Goal: Find contact information: Find contact information

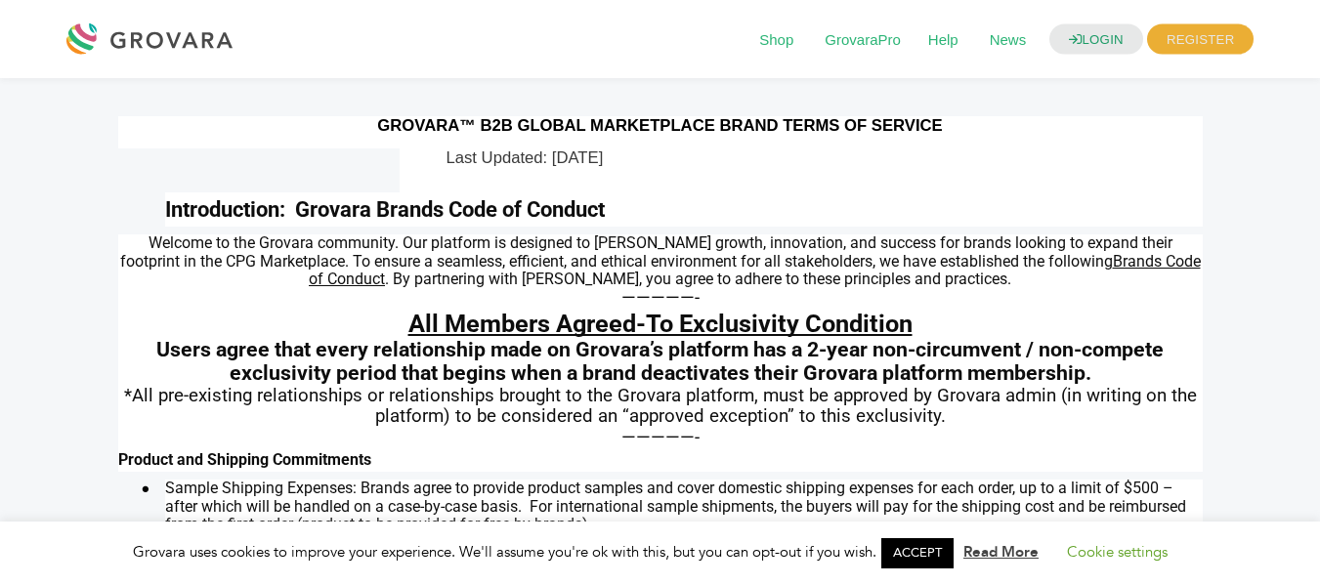
click at [151, 20] on div at bounding box center [154, 39] width 176 height 47
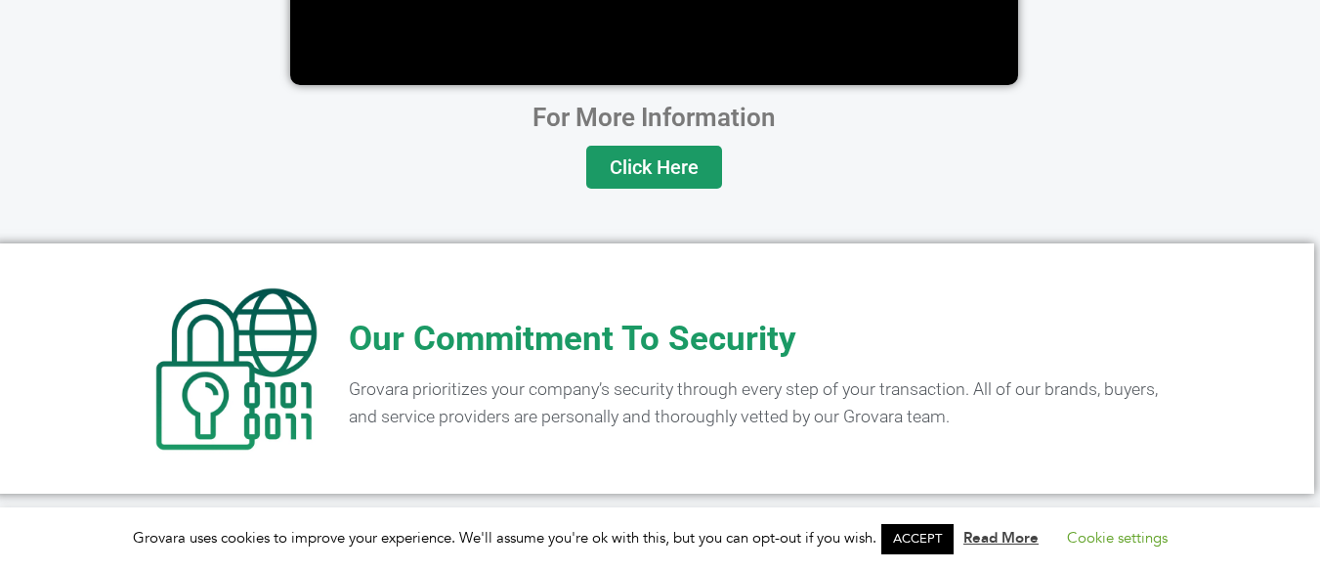
scroll to position [3997, 6]
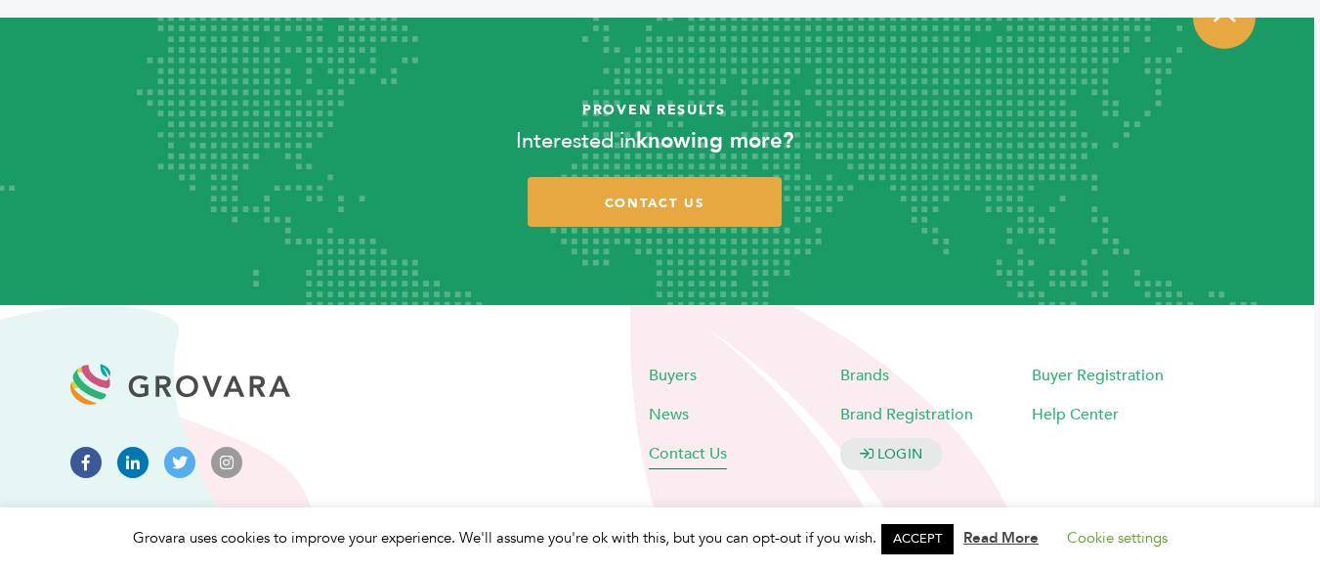
click at [690, 443] on span "Contact Us" at bounding box center [688, 454] width 78 height 22
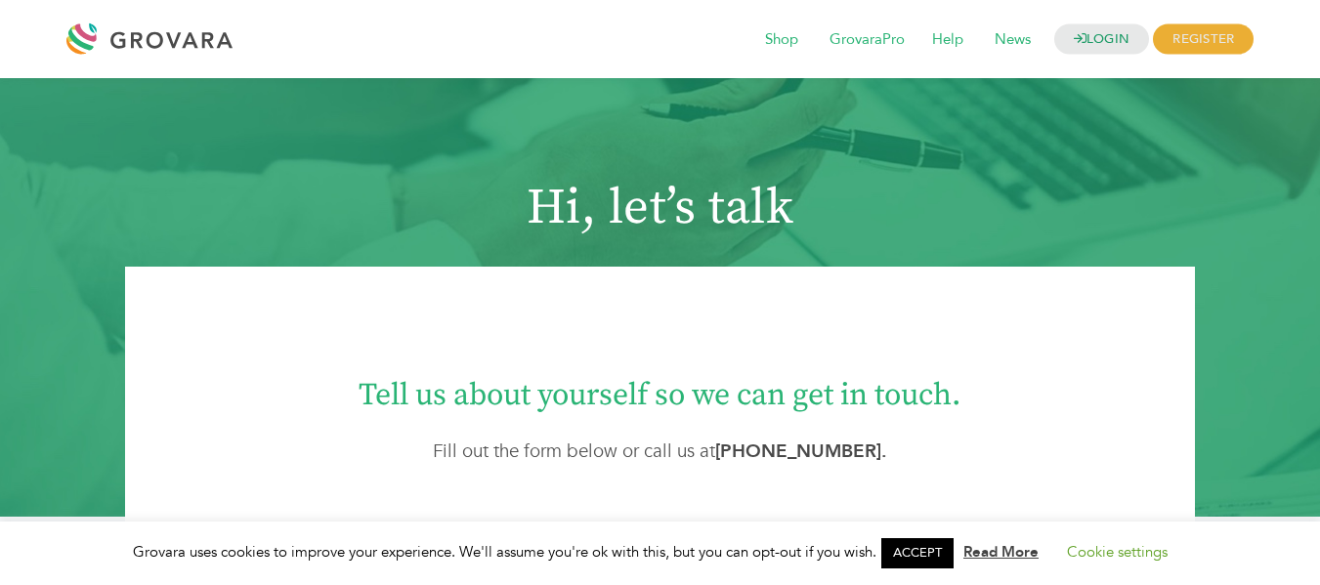
click at [908, 528] on div "Grovara uses cookies to improve your experience. We'll assume you're ok with th…" at bounding box center [660, 554] width 1320 height 64
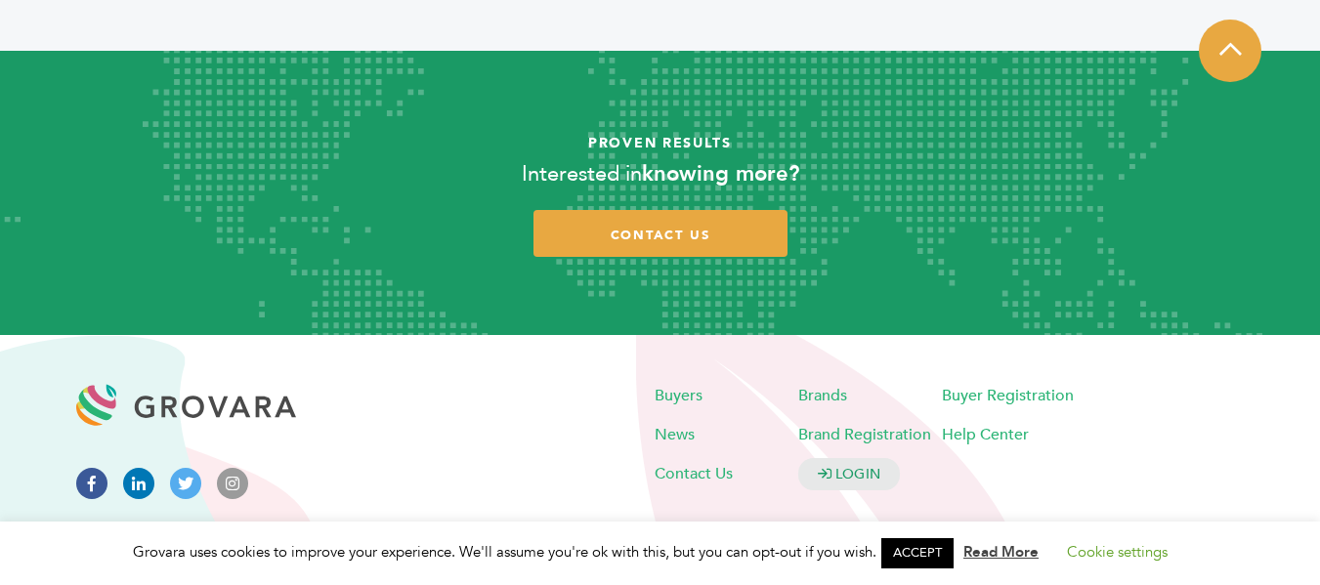
scroll to position [1324, 0]
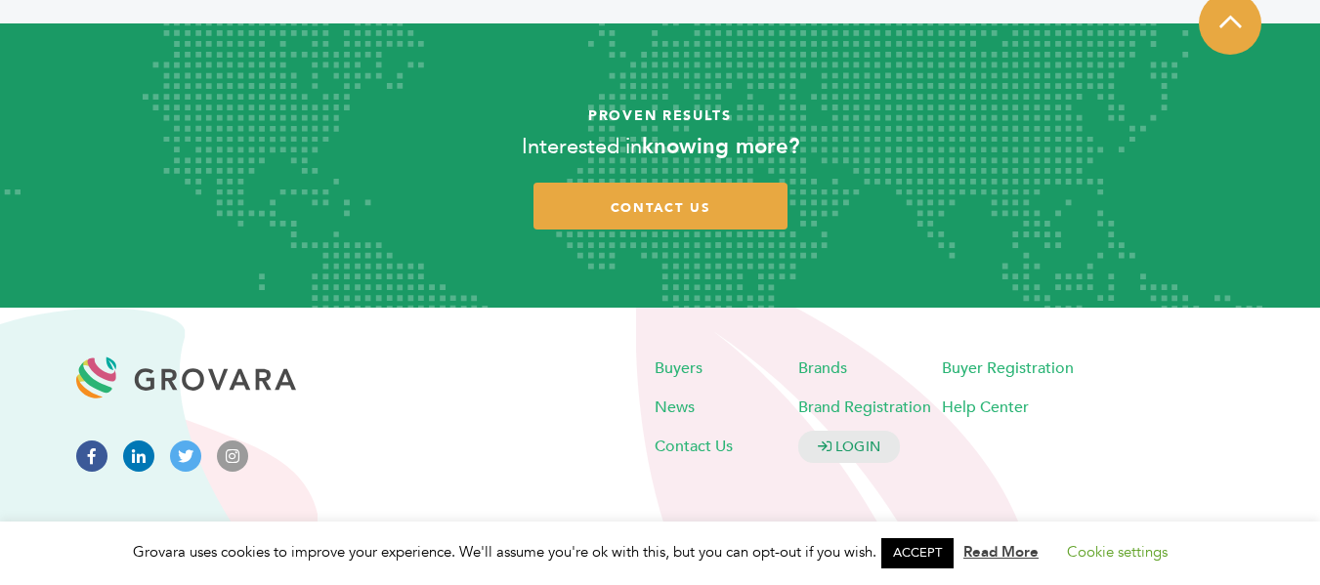
click at [81, 450] on icon at bounding box center [91, 456] width 31 height 31
click at [669, 181] on article "Proven Results Interested in knowing more? contact us" at bounding box center [660, 165] width 1320 height 285
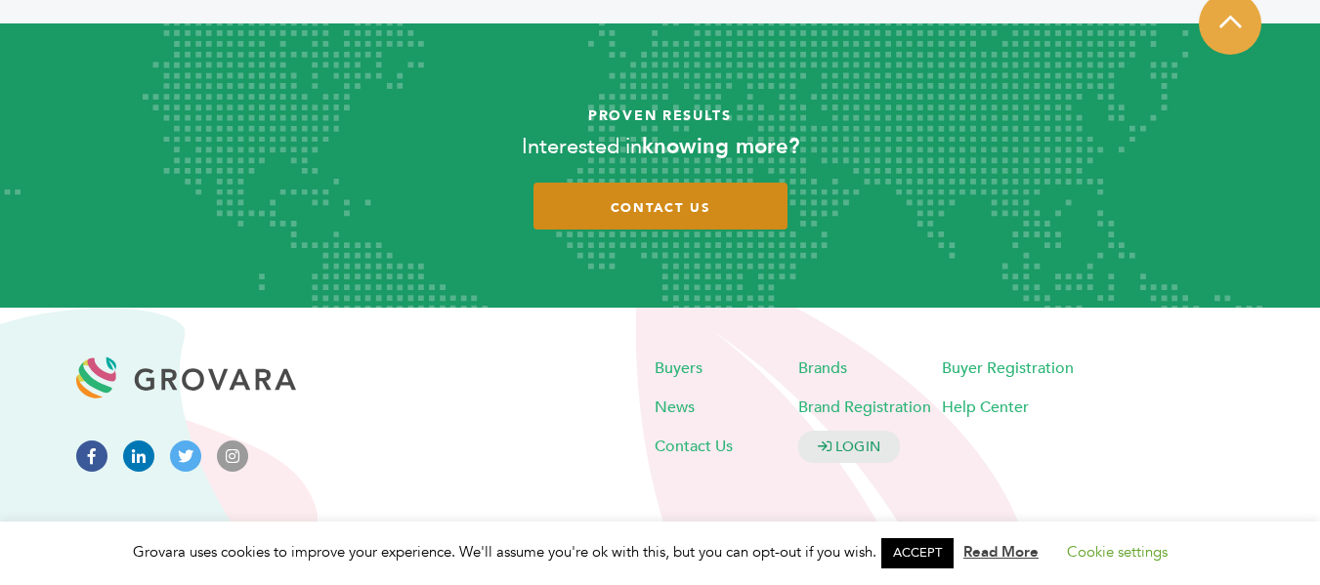
click at [659, 198] on link "contact us" at bounding box center [661, 207] width 254 height 48
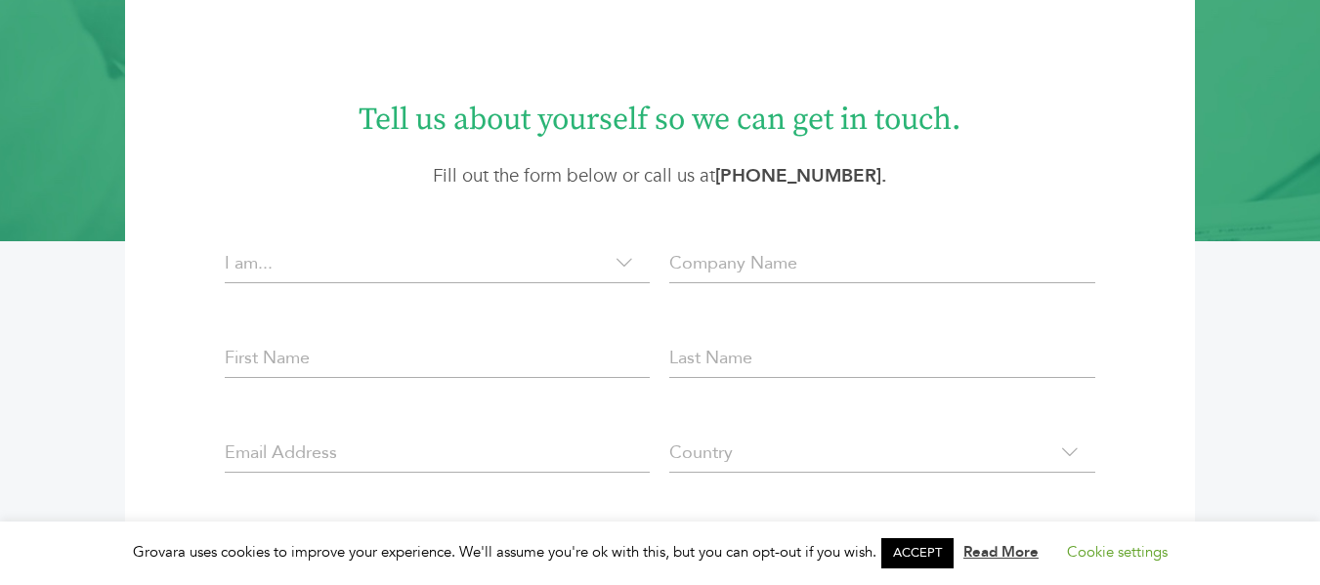
scroll to position [277, 0]
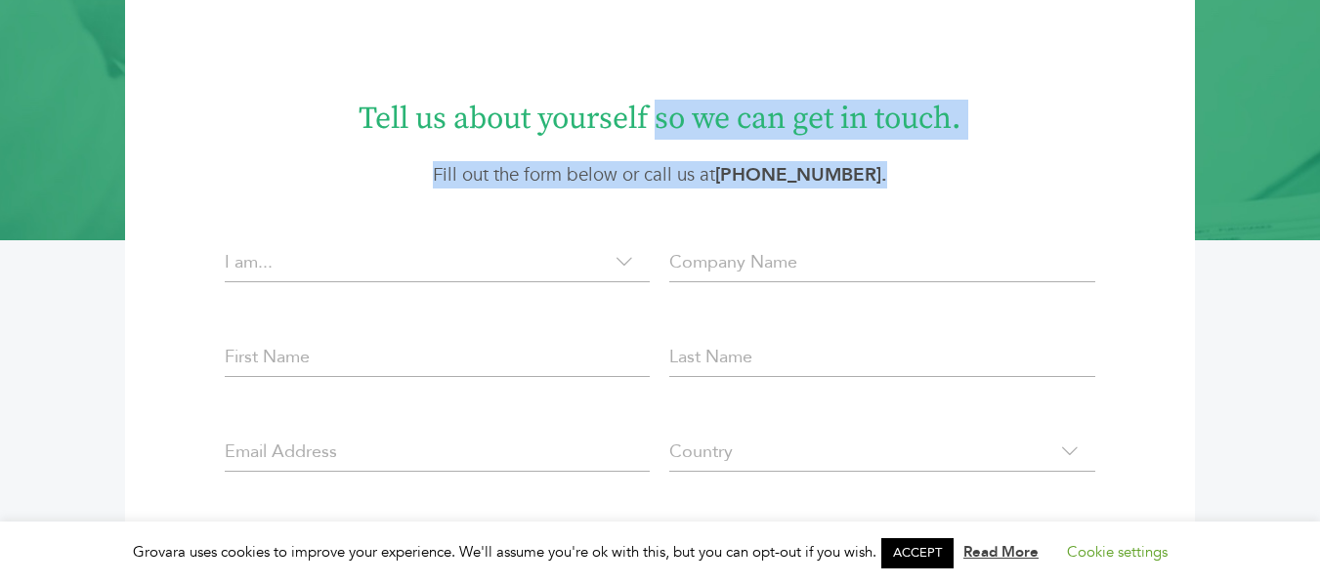
drag, startPoint x: 876, startPoint y: 180, endPoint x: 640, endPoint y: 123, distance: 242.3
click at [640, 123] on div "Tell us about yourself so we can get in touch. Fill out the form below or call …" at bounding box center [659, 136] width 1069 height 105
